Goal: Browse casually: Explore the website without a specific task or goal

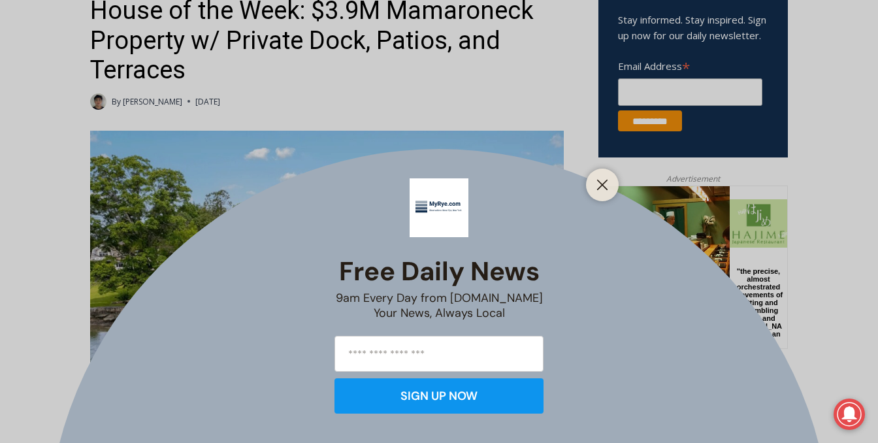
scroll to position [492, 0]
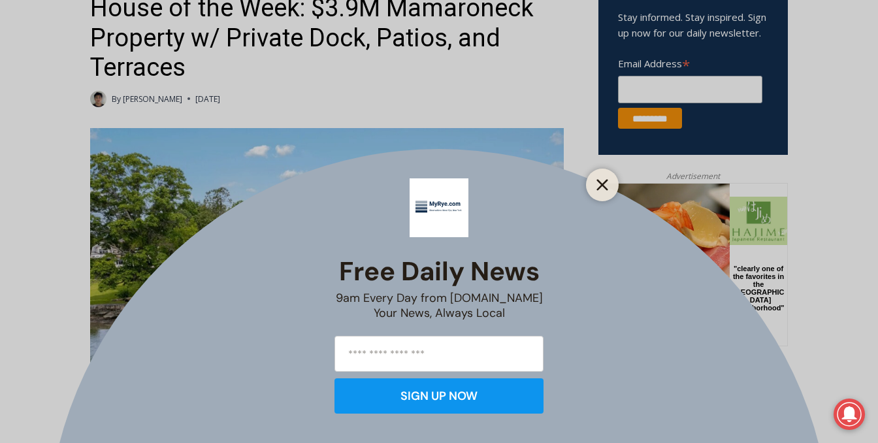
click at [603, 184] on line "Close" at bounding box center [602, 184] width 9 height 9
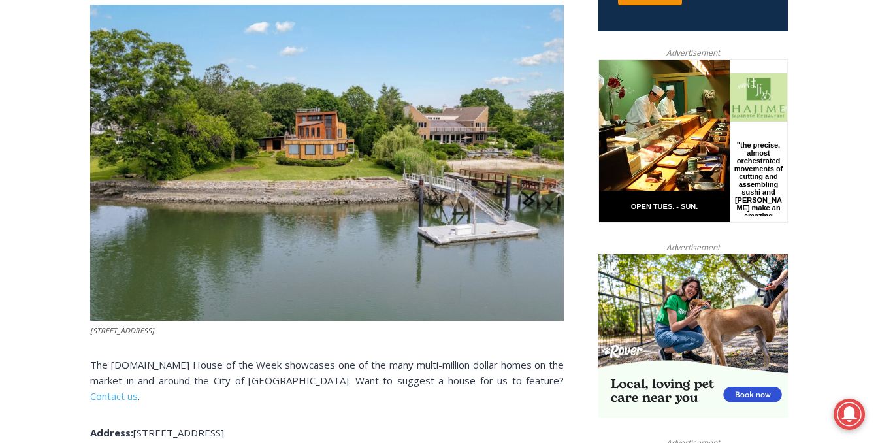
scroll to position [608, 0]
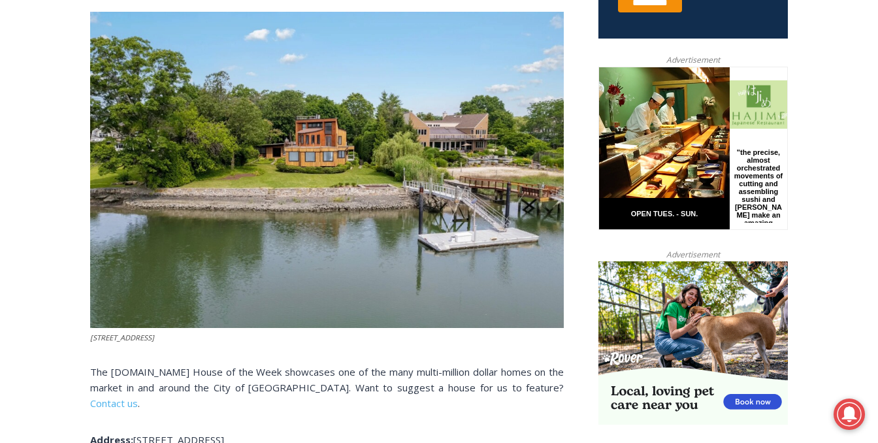
click at [330, 176] on img at bounding box center [327, 170] width 474 height 316
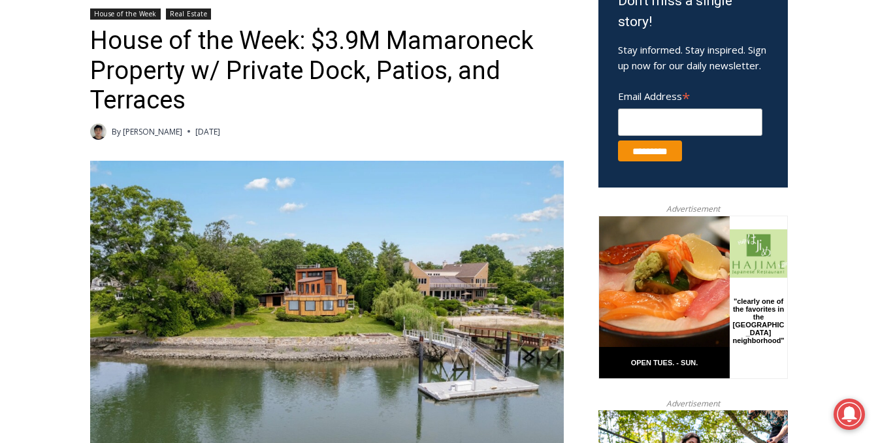
scroll to position [457, 0]
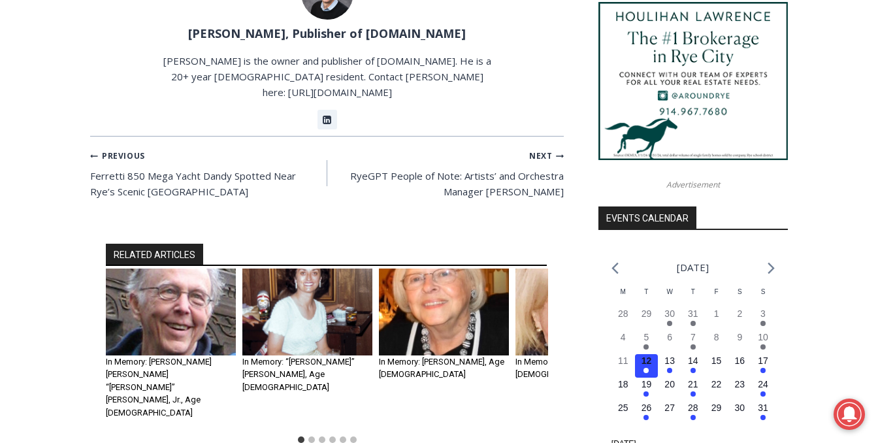
scroll to position [1462, 0]
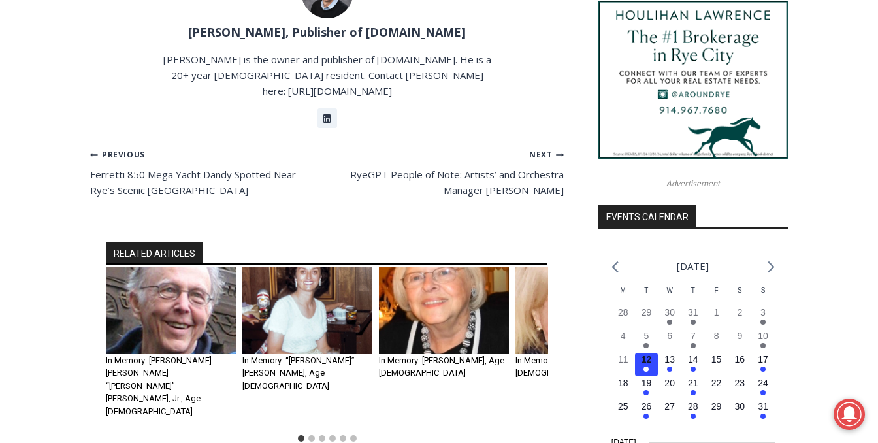
click at [544, 267] on img "4 of 6" at bounding box center [580, 310] width 130 height 87
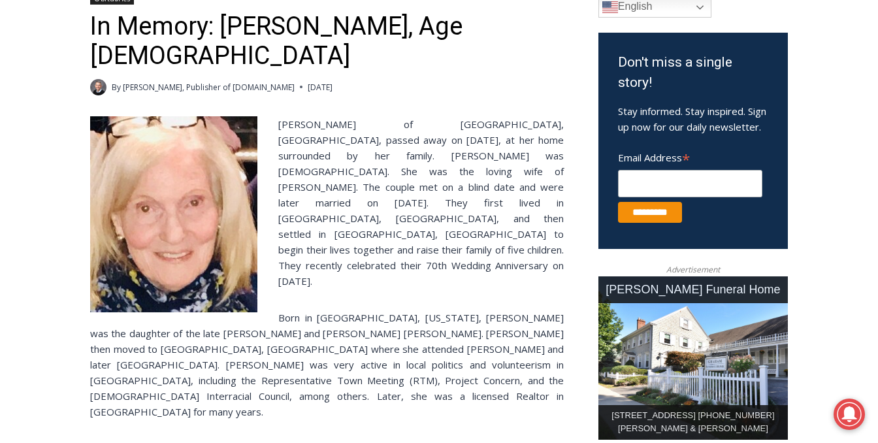
scroll to position [394, 0]
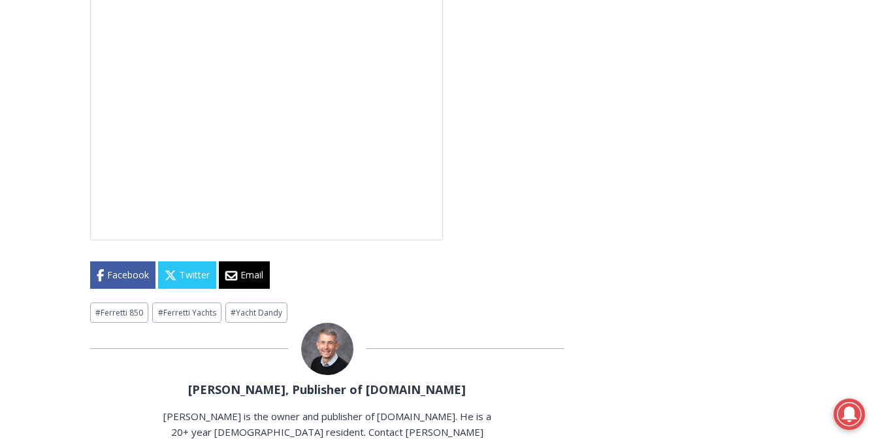
scroll to position [3415, 0]
